Goal: Navigation & Orientation: Find specific page/section

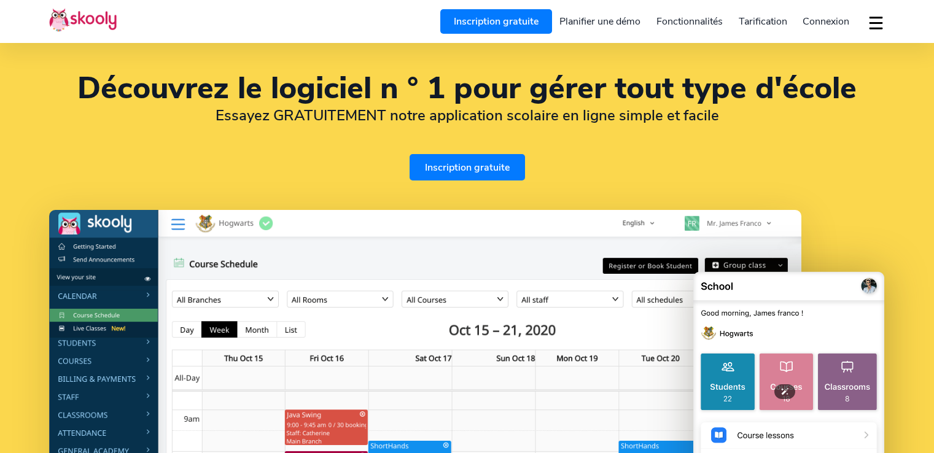
select select "fr"
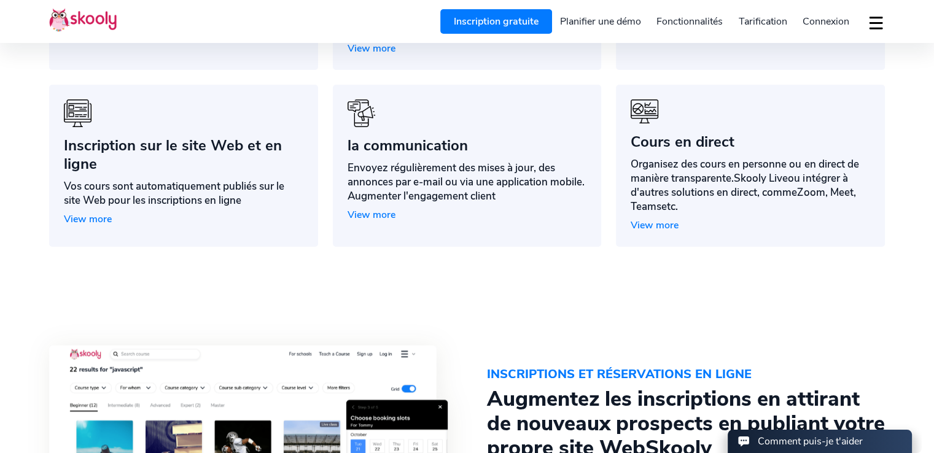
select select "44"
select select "[GEOGRAPHIC_DATA]"
select select "Europe/[GEOGRAPHIC_DATA]"
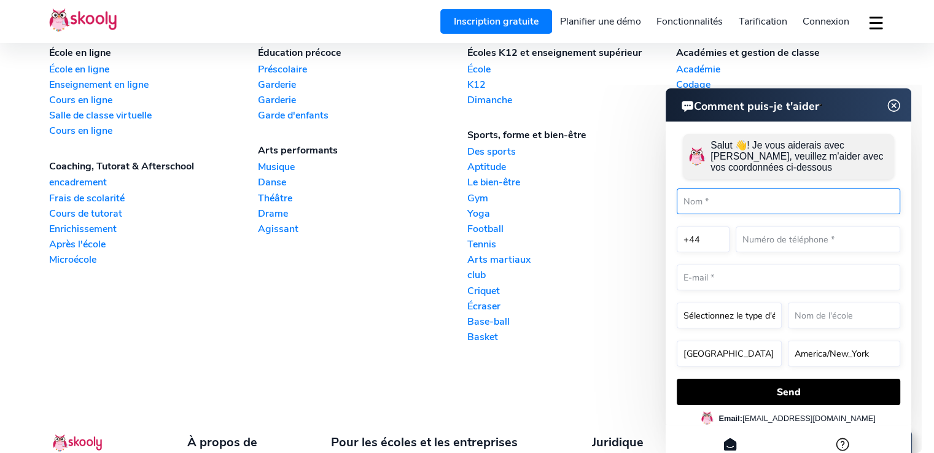
scroll to position [3187, 0]
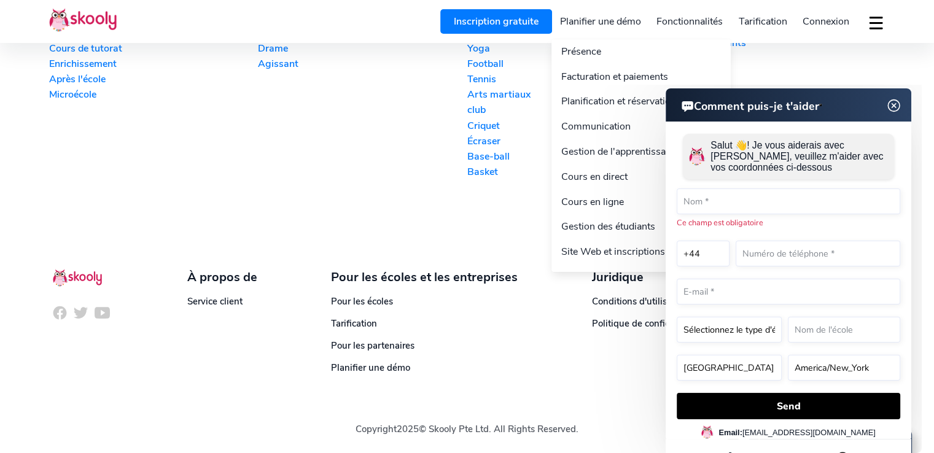
click at [697, 30] on link "Fonctionnalités" at bounding box center [689, 22] width 82 height 20
click at [695, 20] on link "Fonctionnalités" at bounding box center [689, 22] width 82 height 20
click at [657, 43] on link "Présence" at bounding box center [640, 51] width 179 height 25
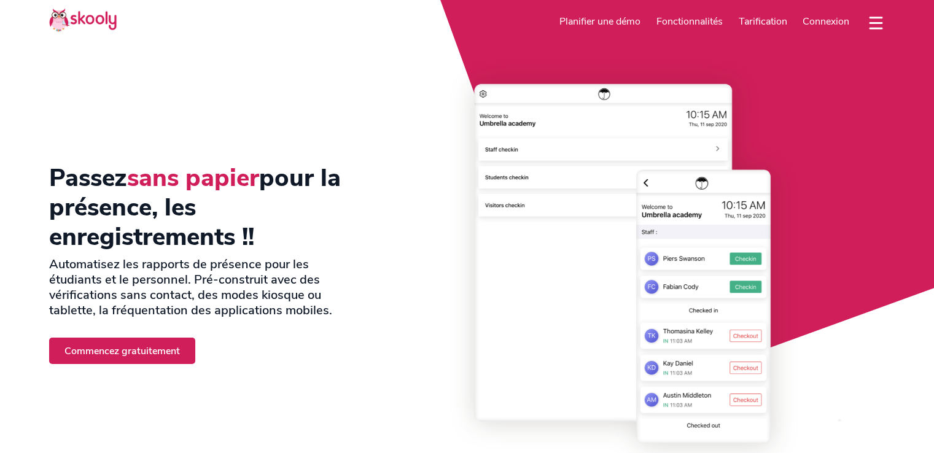
select select "fr"
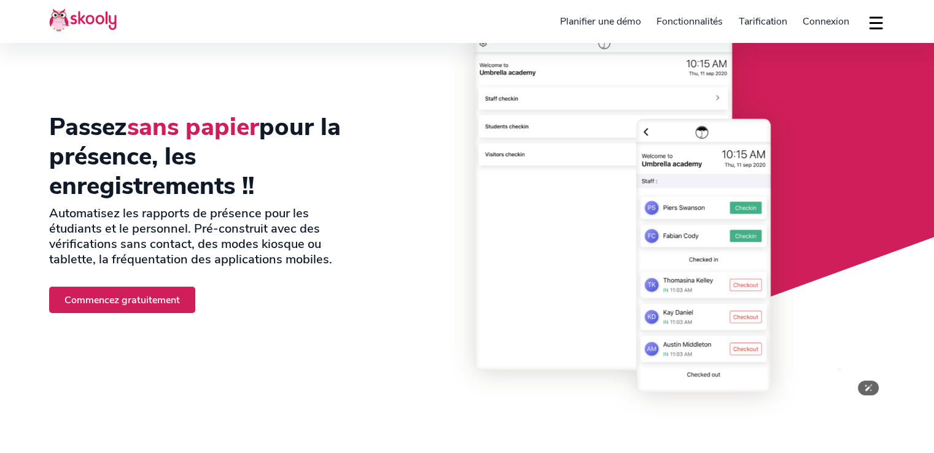
select select "44"
select select "[GEOGRAPHIC_DATA]"
select select "Europe/[GEOGRAPHIC_DATA]"
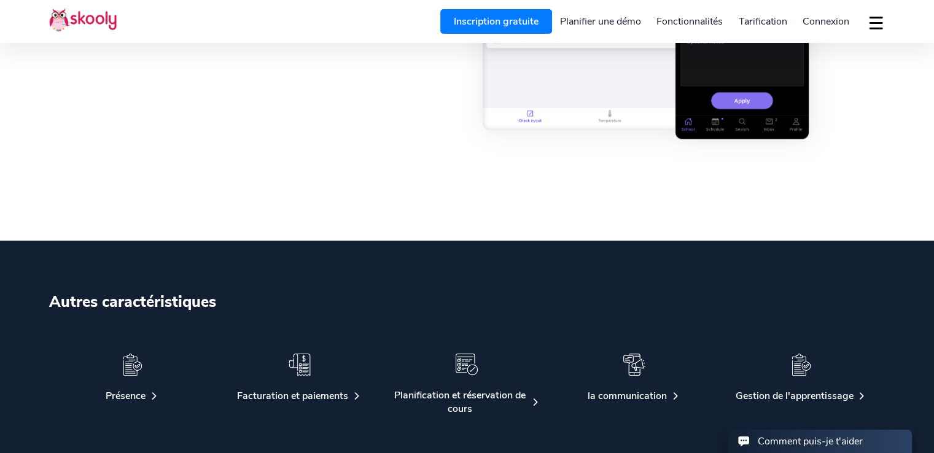
scroll to position [2237, 0]
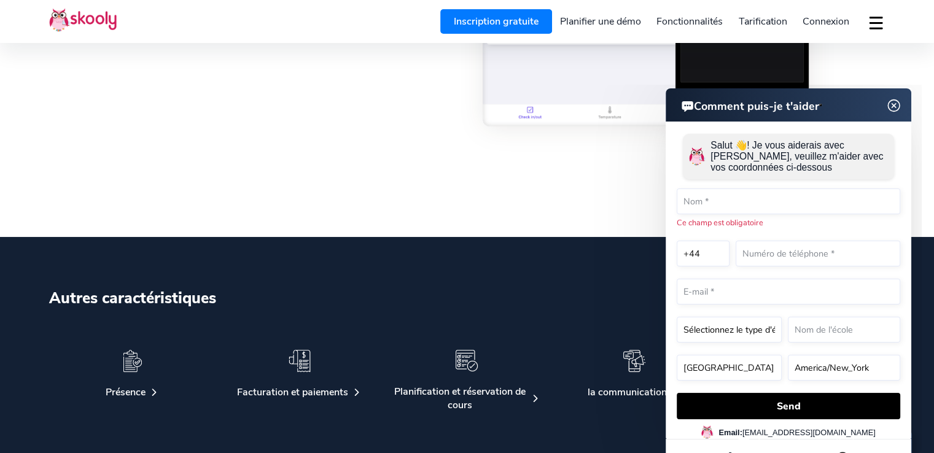
click at [892, 107] on img at bounding box center [893, 105] width 23 height 15
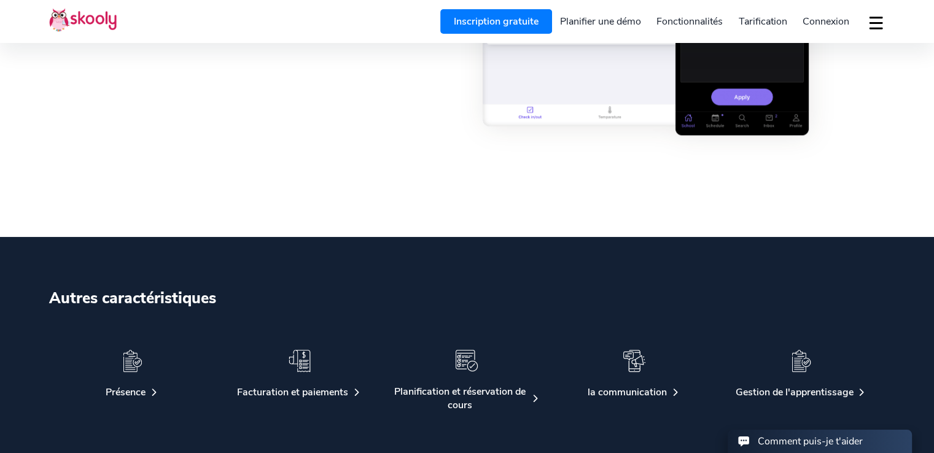
click at [832, 22] on span "Connexion" at bounding box center [825, 22] width 47 height 14
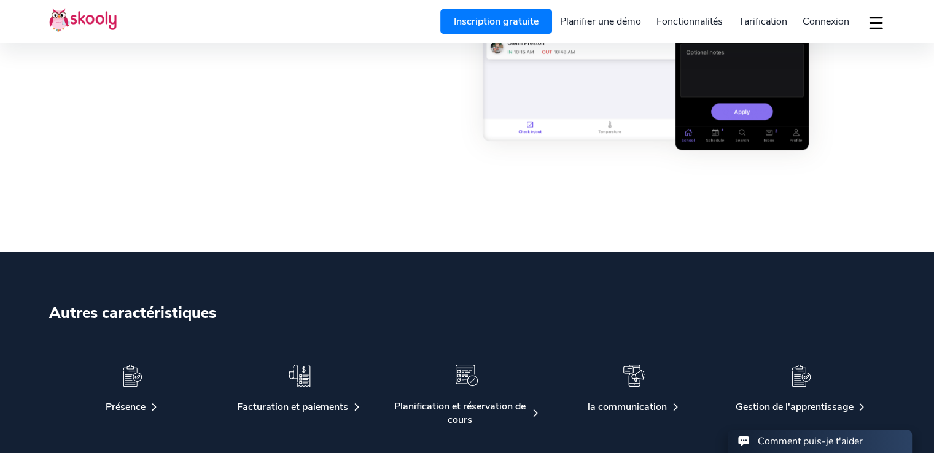
click at [874, 25] on button "dropdown menu" at bounding box center [876, 23] width 18 height 28
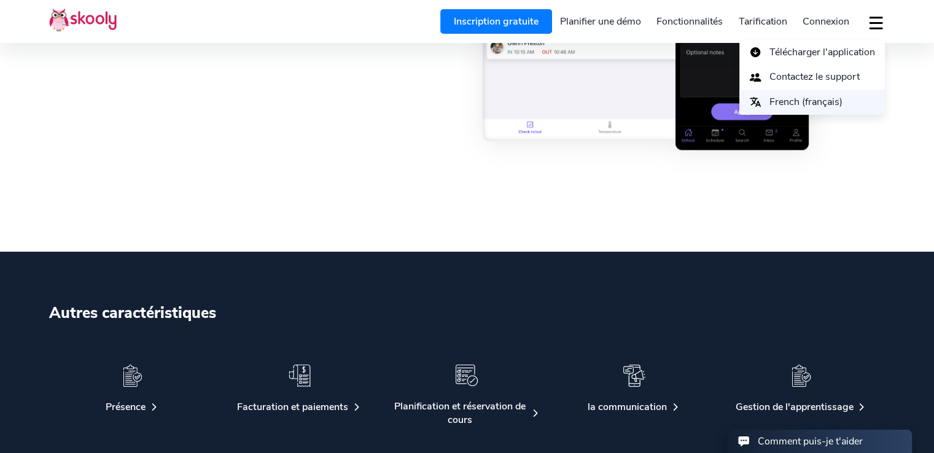
click at [827, 104] on span "French (français)" at bounding box center [805, 102] width 73 height 18
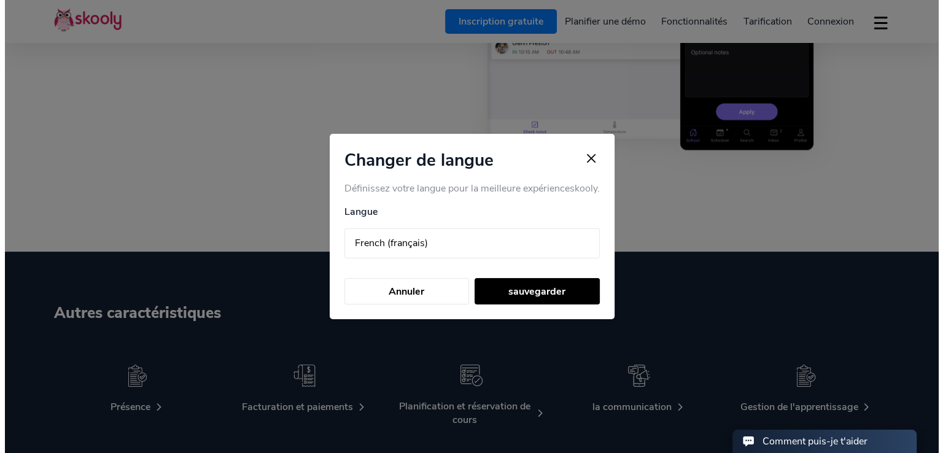
scroll to position [2237, 0]
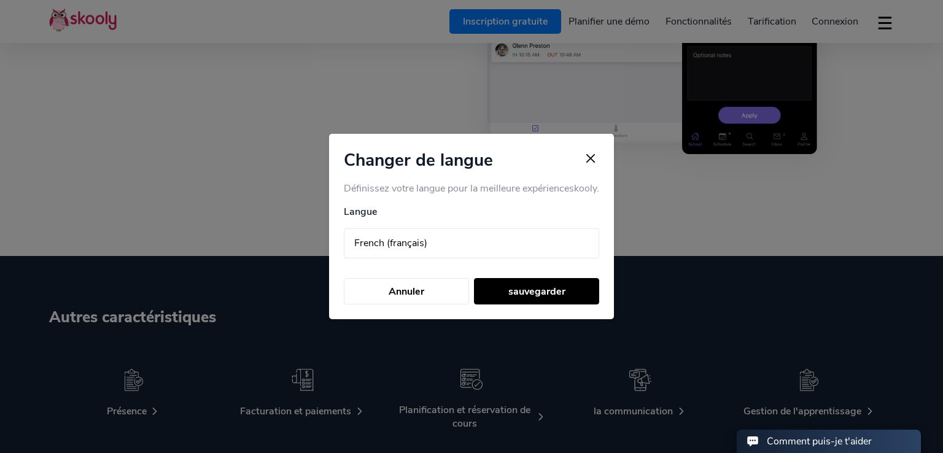
click at [568, 234] on select "Arabic (عربي) Catalan (Català) Chinese (中国人) Dutch (Nederlands) English Finnish…" at bounding box center [471, 243] width 255 height 31
click at [700, 322] on div at bounding box center [471, 226] width 943 height 453
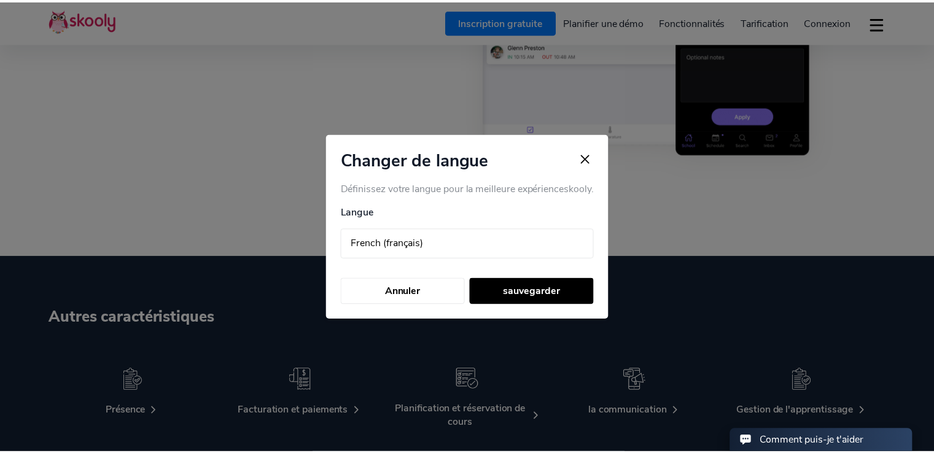
scroll to position [2222, 0]
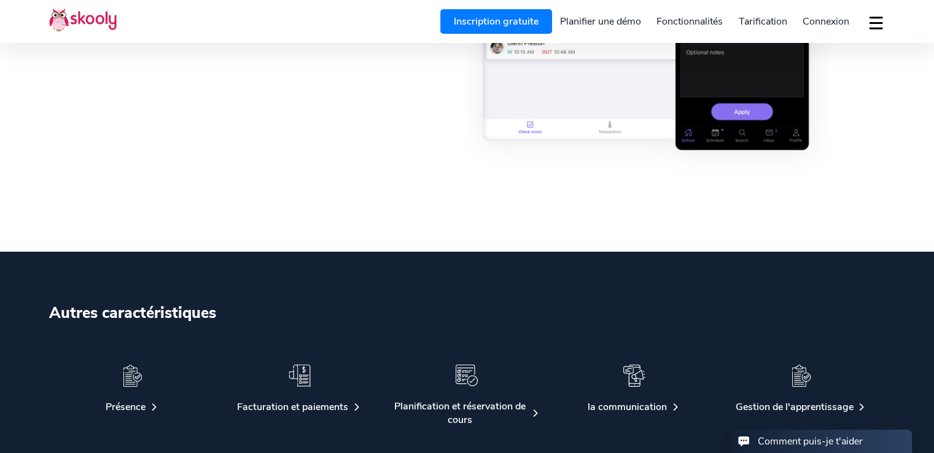
click at [873, 26] on button "dropdown menu" at bounding box center [876, 23] width 18 height 28
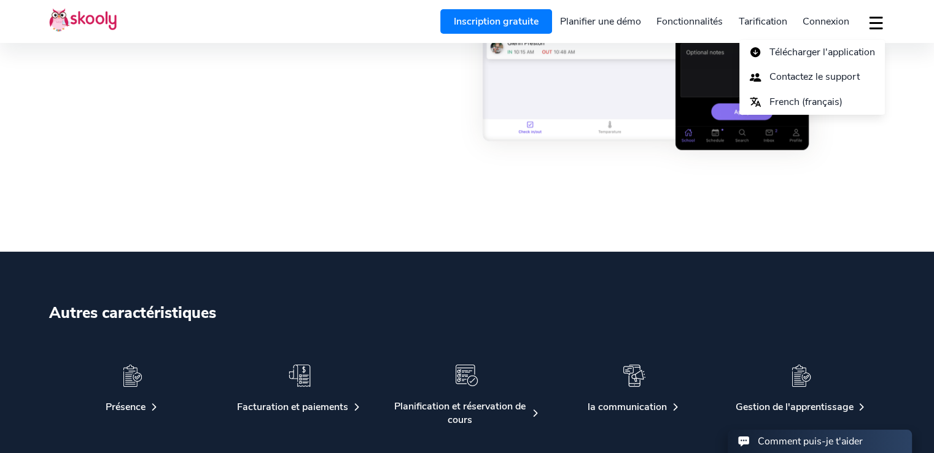
click at [873, 26] on button "dropdown menu" at bounding box center [876, 23] width 18 height 28
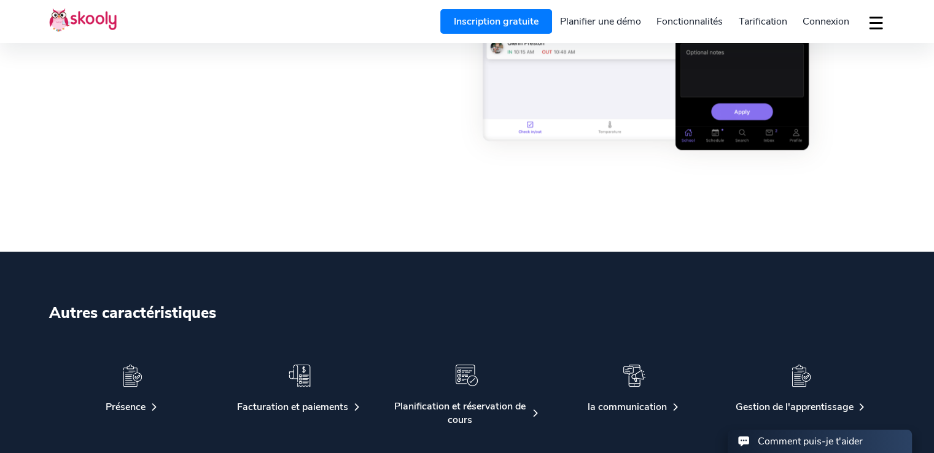
click at [873, 26] on button "dropdown menu" at bounding box center [876, 23] width 18 height 28
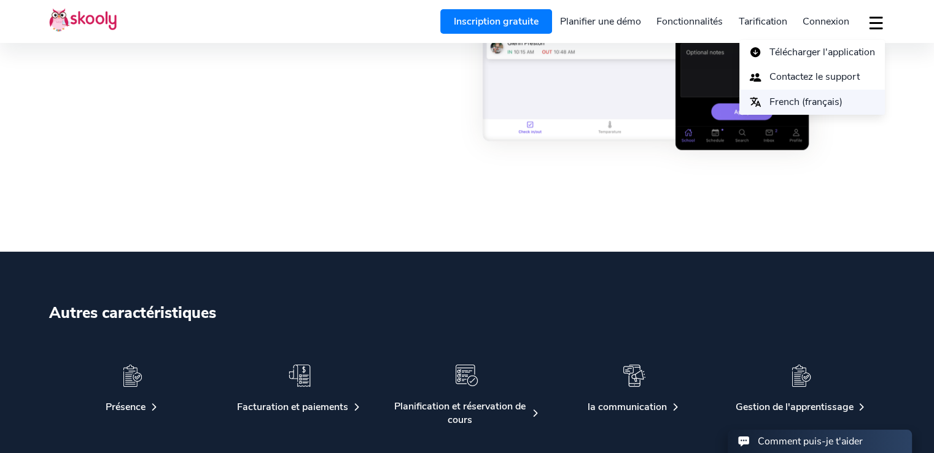
click at [809, 109] on span "French (français)" at bounding box center [805, 102] width 73 height 18
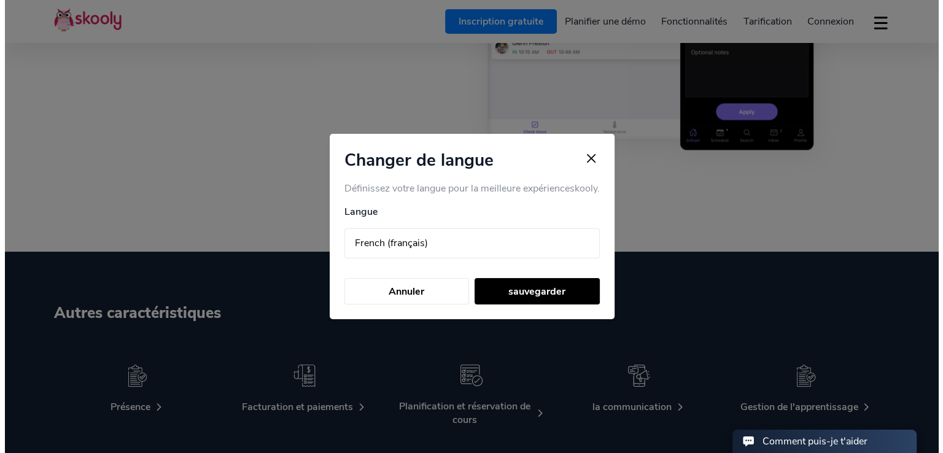
scroll to position [2237, 0]
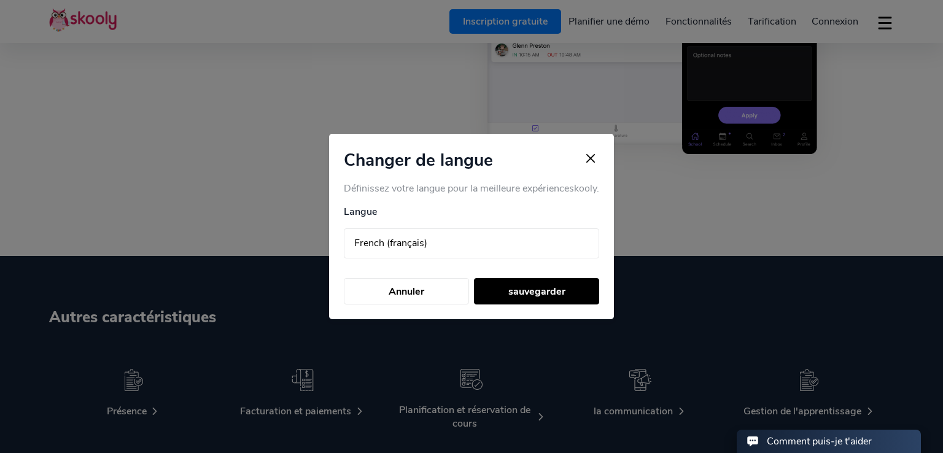
click at [481, 249] on select "Arabic (عربي) Catalan (Català) Chinese (中国人) Dutch (Nederlands) English Finnish…" at bounding box center [471, 243] width 255 height 31
select select "ar"
click at [344, 228] on select "Arabic (عربي) Catalan (Català) Chinese (中国人) Dutch (Nederlands) English Finnish…" at bounding box center [471, 243] width 255 height 31
click at [520, 292] on button "sauvegarder" at bounding box center [536, 291] width 125 height 26
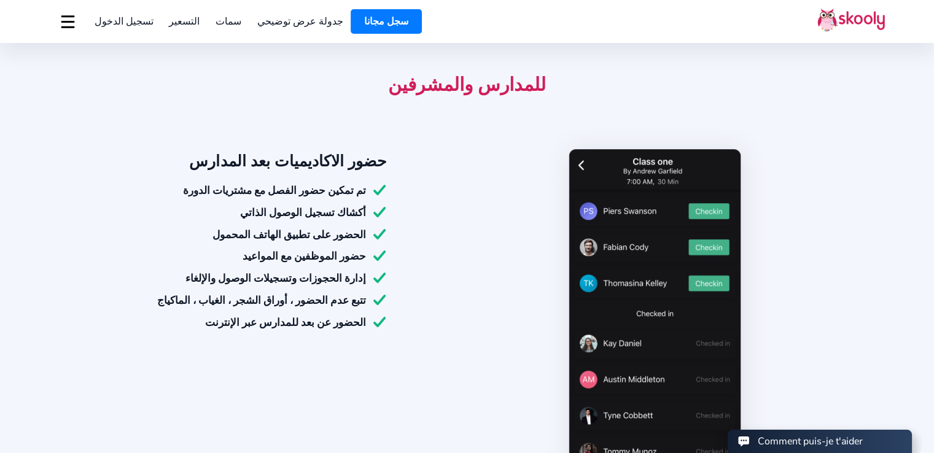
select select "44"
select select "[GEOGRAPHIC_DATA]"
select select "Europe/[GEOGRAPHIC_DATA]"
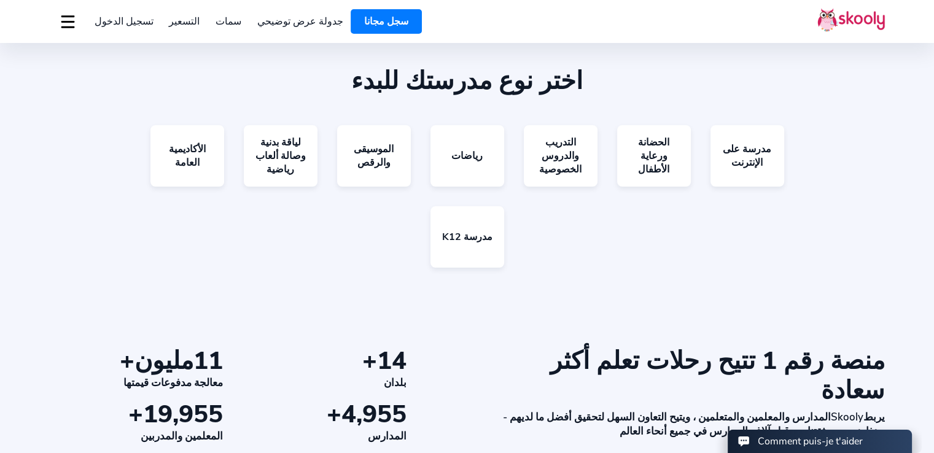
scroll to position [2830, 0]
